Goal: Task Accomplishment & Management: Manage account settings

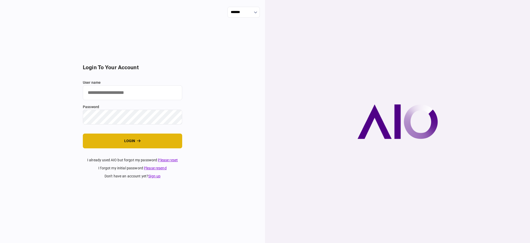
type input "****"
click at [129, 142] on button "login" at bounding box center [132, 140] width 99 height 15
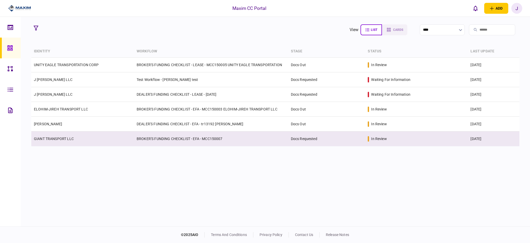
click at [88, 139] on td "GIANT TRANSPORT LLC" at bounding box center [82, 138] width 103 height 15
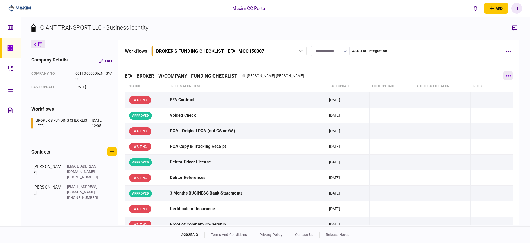
click at [503, 76] on button "button" at bounding box center [507, 75] width 9 height 9
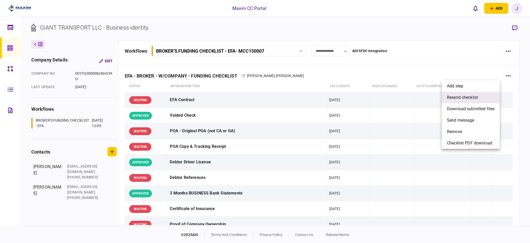
click at [471, 99] on span "resend checklist" at bounding box center [462, 97] width 31 height 6
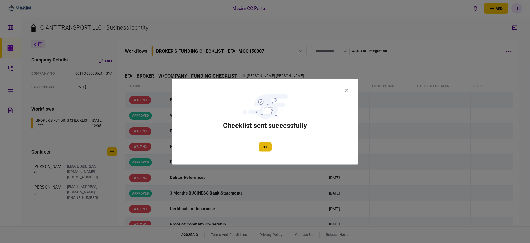
click at [266, 148] on button "OK" at bounding box center [265, 146] width 13 height 9
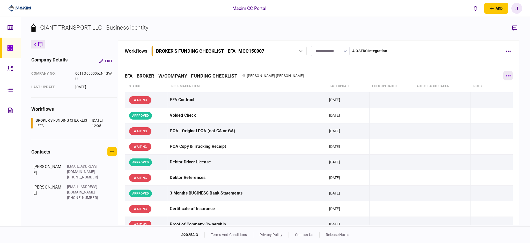
click at [503, 78] on button "button" at bounding box center [507, 75] width 9 height 9
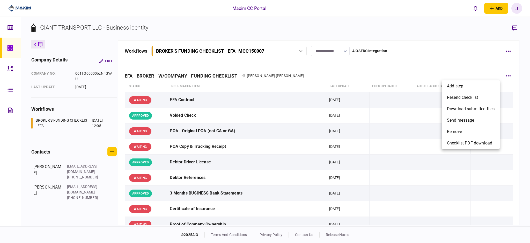
drag, startPoint x: 334, startPoint y: 52, endPoint x: 331, endPoint y: 57, distance: 6.3
click at [334, 52] on div at bounding box center [265, 121] width 530 height 243
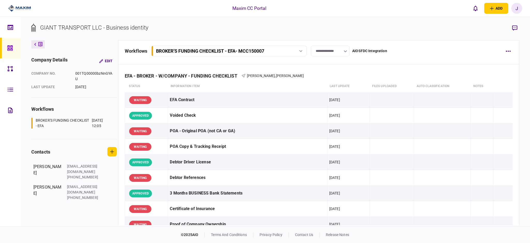
click at [337, 52] on input "**********" at bounding box center [330, 51] width 39 height 11
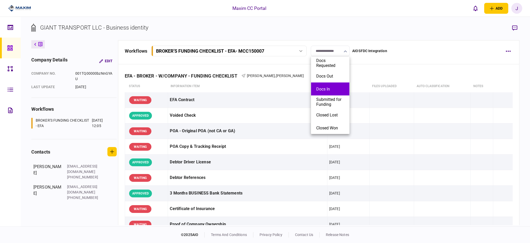
click at [330, 94] on li "Docs In" at bounding box center [330, 88] width 38 height 13
type input "*******"
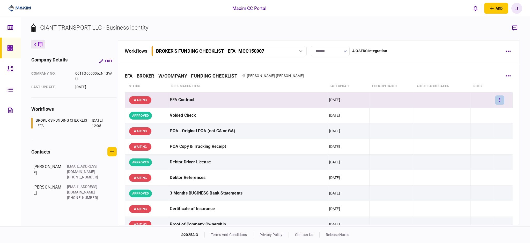
drag, startPoint x: 489, startPoint y: 101, endPoint x: 495, endPoint y: 101, distance: 5.2
click at [493, 101] on td at bounding box center [502, 100] width 19 height 16
click at [499, 99] on button "button" at bounding box center [499, 99] width 9 height 9
click at [476, 112] on li "approve" at bounding box center [467, 110] width 48 height 11
click at [12, 49] on icon at bounding box center [9, 47] width 5 height 5
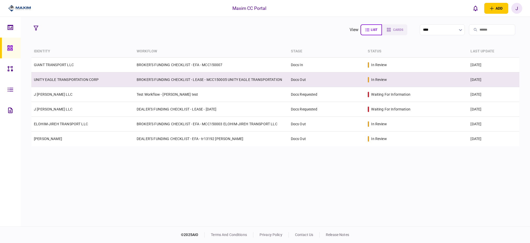
click at [200, 81] on td "BROKER'S FUNDING CHECKLIST - LEASE - MCC150005 UNITY EAGLE TRANSPORTATION" at bounding box center [211, 79] width 154 height 15
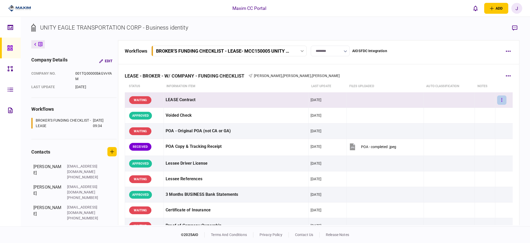
click at [501, 101] on icon "button" at bounding box center [501, 99] width 1 height 5
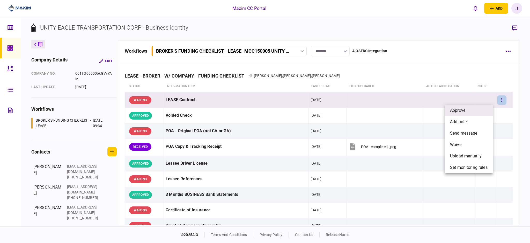
click at [469, 106] on li "approve" at bounding box center [469, 110] width 48 height 11
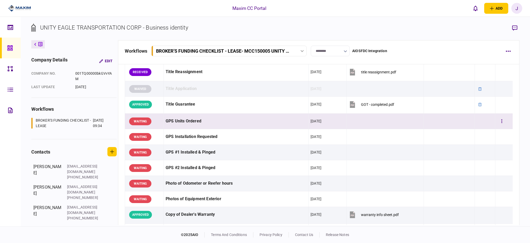
scroll to position [345, 0]
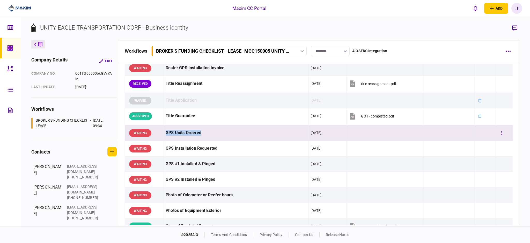
drag, startPoint x: 165, startPoint y: 132, endPoint x: 257, endPoint y: 131, distance: 92.1
click at [257, 131] on td "GPS Units Ordered" at bounding box center [236, 133] width 145 height 16
click at [231, 32] on section "UNITY EAGLE TRANSPORTATION CORP - Business identity" at bounding box center [275, 31] width 488 height 17
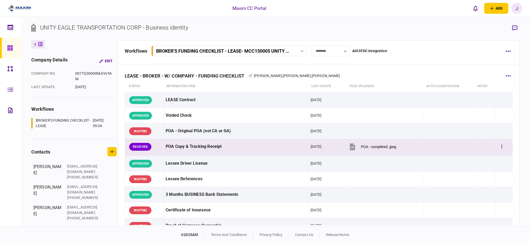
scroll to position [34, 0]
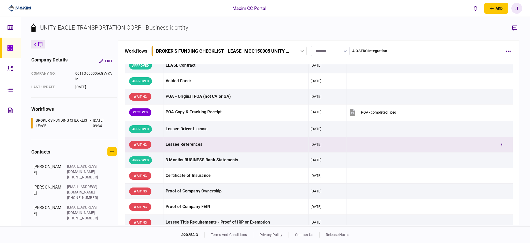
click at [206, 142] on div "Lessee References" at bounding box center [236, 144] width 141 height 12
click at [500, 143] on button "button" at bounding box center [501, 144] width 9 height 9
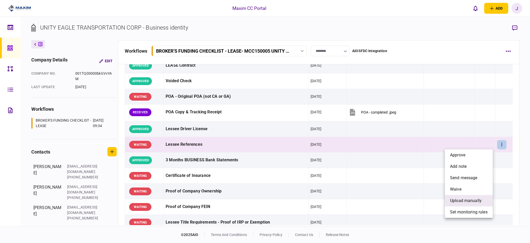
click at [470, 201] on span "upload manually" at bounding box center [466, 200] width 32 height 6
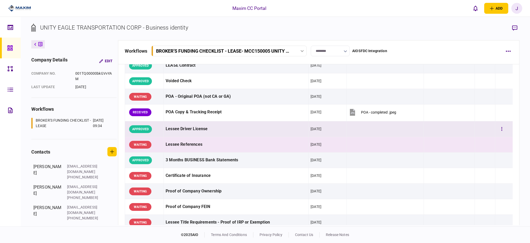
click at [275, 131] on div "Lessee Driver License" at bounding box center [236, 129] width 141 height 12
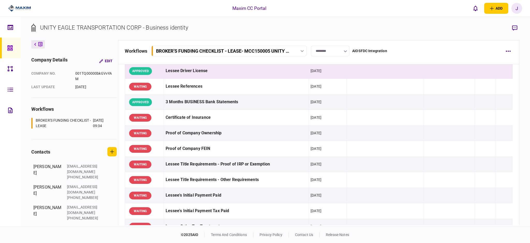
scroll to position [0, 0]
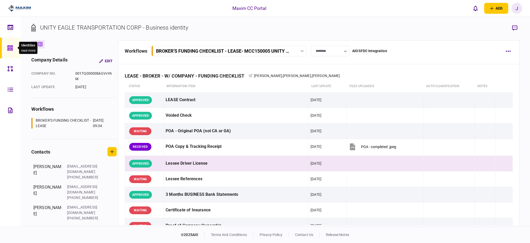
click at [11, 49] on icon at bounding box center [10, 48] width 6 height 6
